Goal: Transaction & Acquisition: Purchase product/service

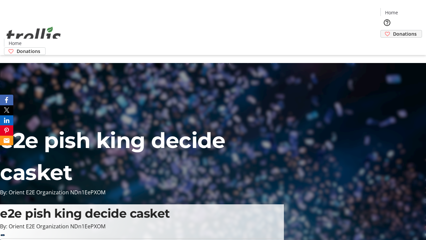
click at [393, 30] on span "Donations" at bounding box center [405, 33] width 24 height 7
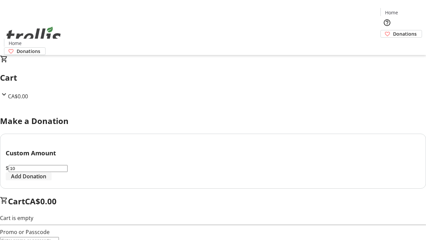
click at [46, 180] on span "Add Donation" at bounding box center [28, 176] width 35 height 8
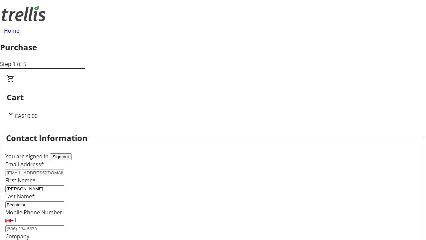
select select "CA"
select select "BC"
type input "Kelowna"
type input "V1Y 0C2"
